Goal: Task Accomplishment & Management: Complete application form

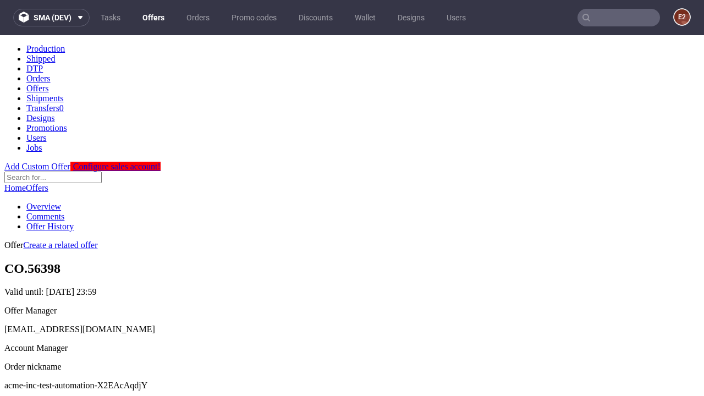
scroll to position [109, 0]
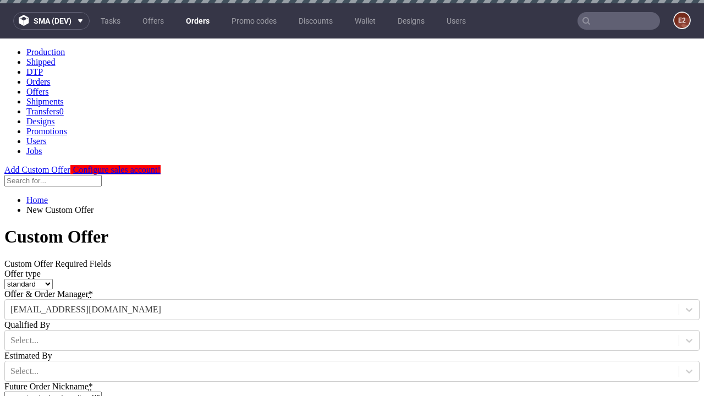
type input "acme-inc-test-automation-X2EAcAqdjY"
type input "[DATE]"
type input "[EMAIL_ADDRESS][DOMAIN_NAME]"
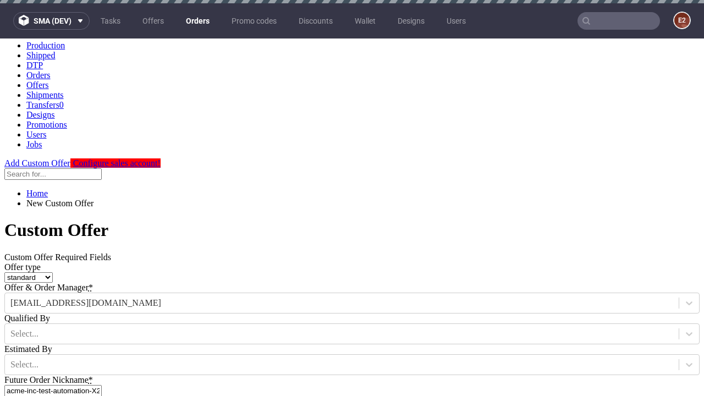
select select "gb"
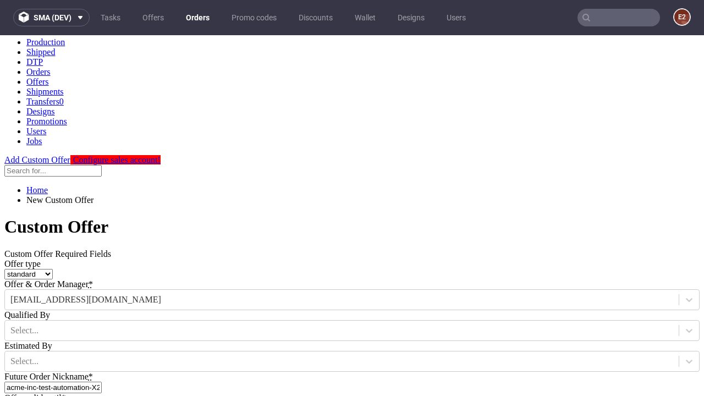
type input "[EMAIL_ADDRESS][DOMAIN_NAME]"
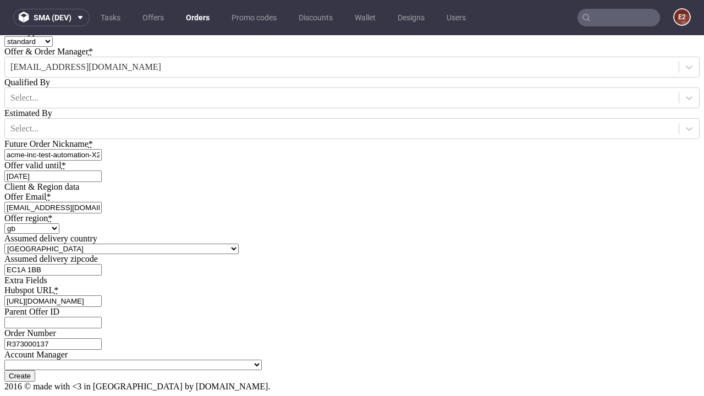
type input "[URL][DOMAIN_NAME]"
click at [35, 370] on input "Create" at bounding box center [19, 376] width 31 height 12
type input "Please wait..."
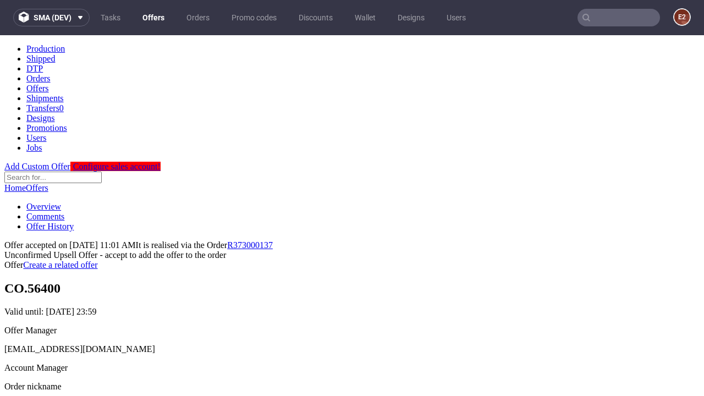
scroll to position [169, 0]
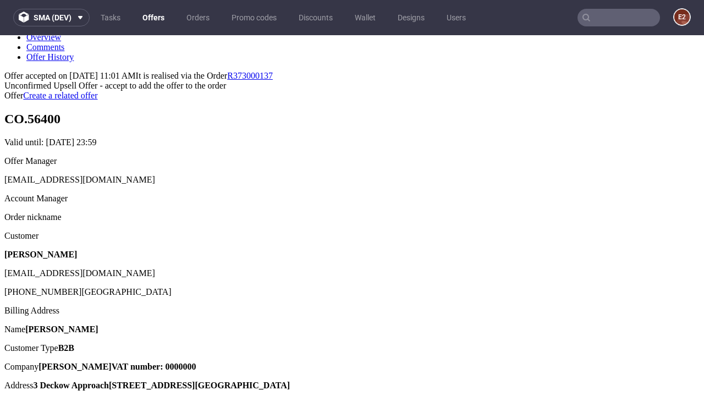
type input "In progress..."
